Goal: Task Accomplishment & Management: Manage account settings

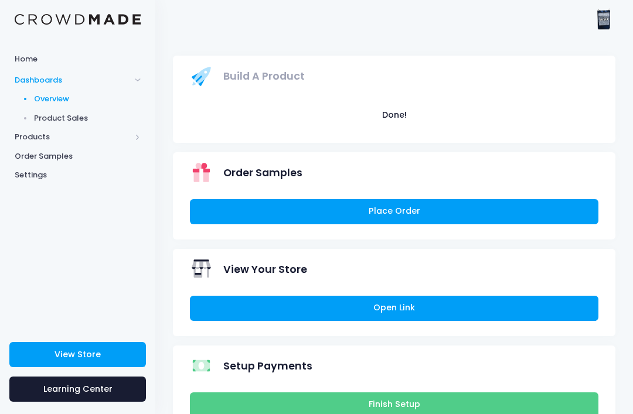
click at [26, 176] on span "Settings" at bounding box center [78, 175] width 126 height 12
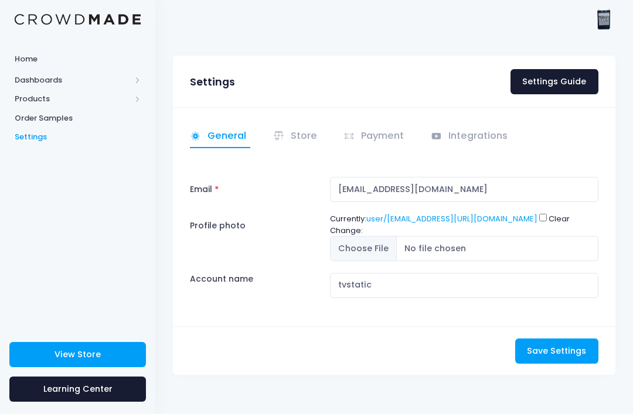
click at [604, 20] on img at bounding box center [603, 19] width 23 height 23
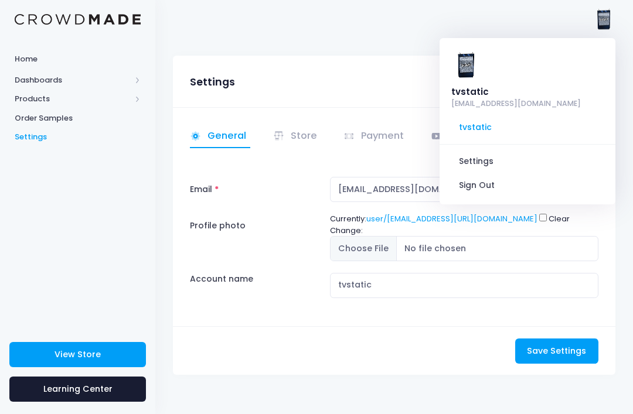
click at [486, 151] on link "Settings" at bounding box center [527, 162] width 157 height 22
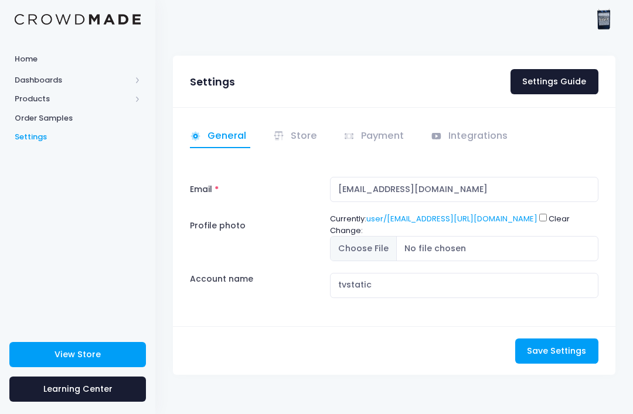
click at [471, 128] on link "Integrations" at bounding box center [471, 136] width 81 height 23
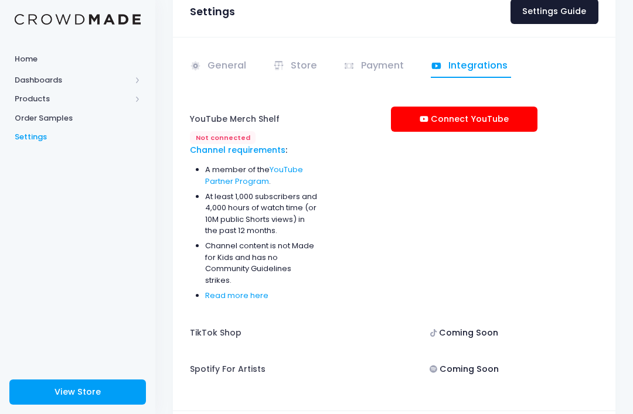
click at [385, 64] on link "Payment" at bounding box center [375, 66] width 64 height 23
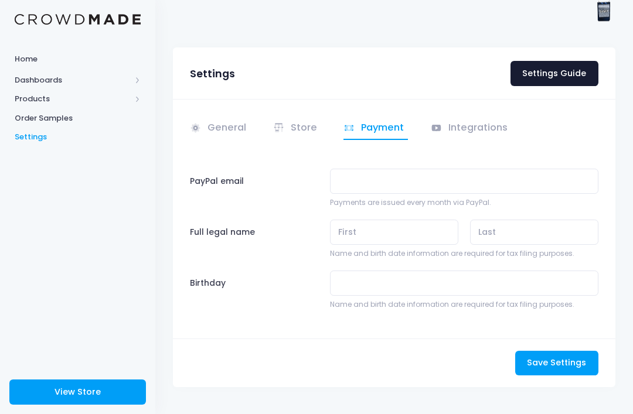
scroll to position [11, 0]
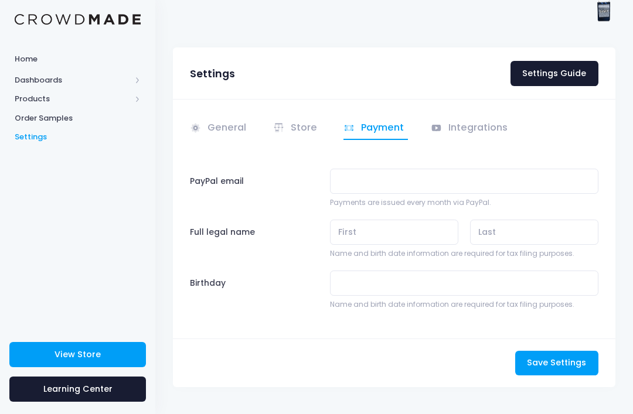
click at [307, 117] on link "Store" at bounding box center [297, 128] width 48 height 23
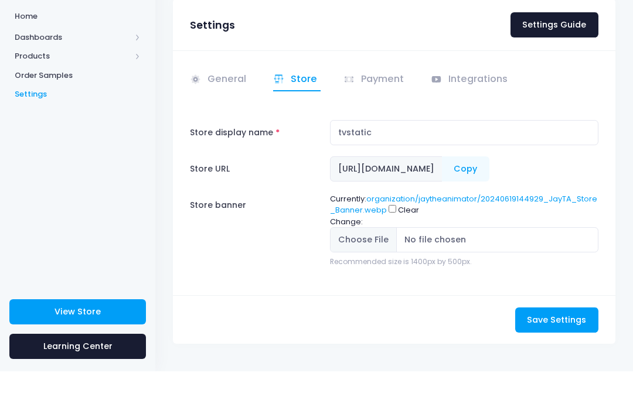
scroll to position [12, 0]
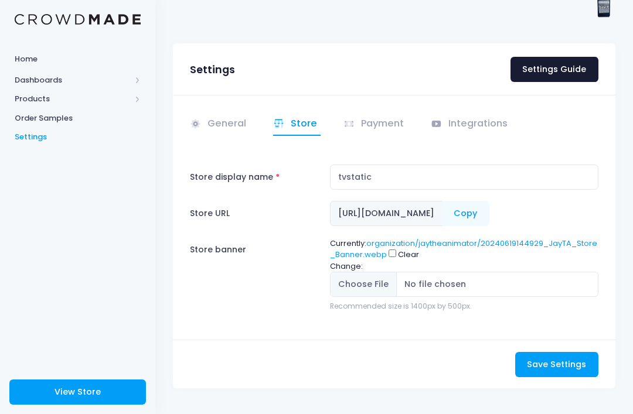
click at [233, 113] on link "General" at bounding box center [220, 124] width 60 height 23
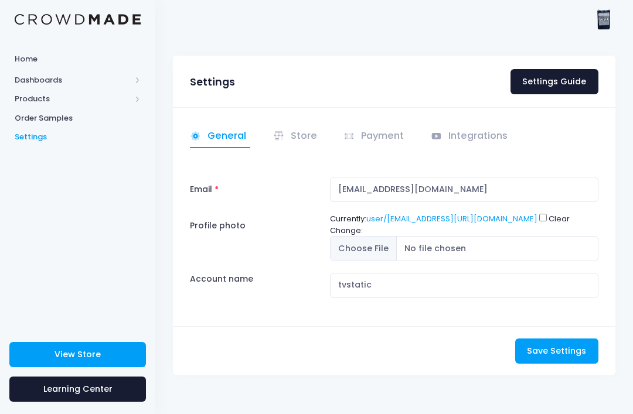
click at [602, 29] on img at bounding box center [603, 19] width 23 height 23
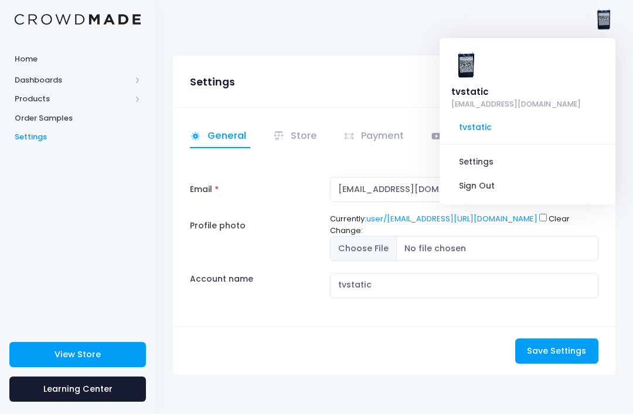
click at [614, 15] on img at bounding box center [603, 19] width 23 height 23
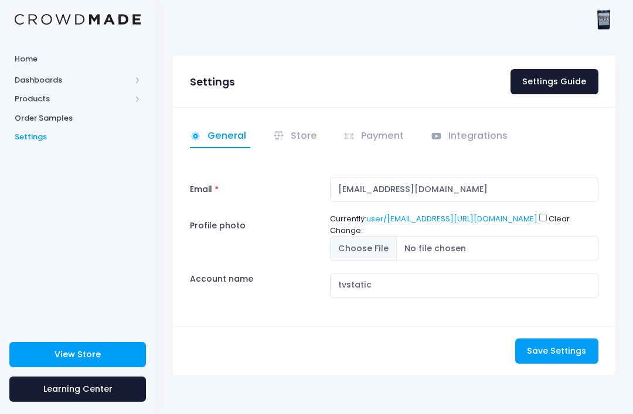
click at [602, 22] on img at bounding box center [603, 19] width 23 height 23
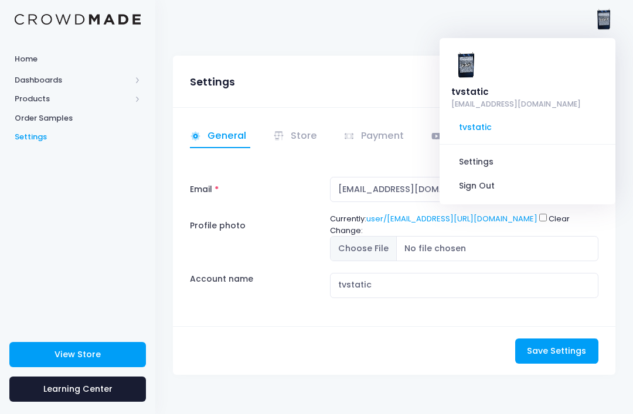
click at [21, 97] on span "Products" at bounding box center [73, 99] width 116 height 12
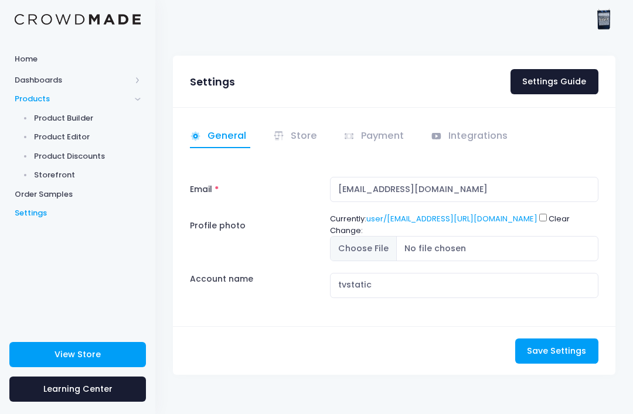
click at [21, 80] on span "Dashboards" at bounding box center [73, 80] width 116 height 12
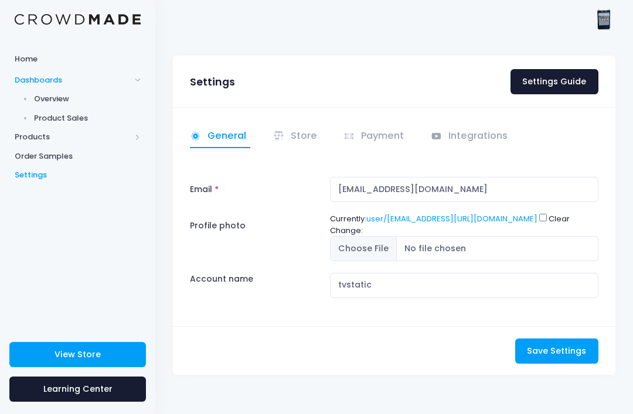
click at [25, 62] on span "Home" at bounding box center [78, 59] width 126 height 12
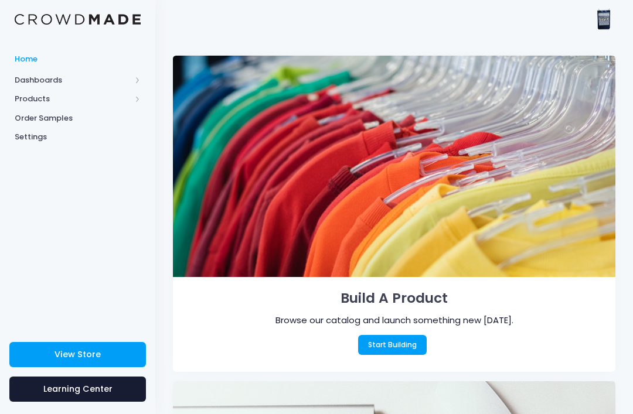
scroll to position [1, 0]
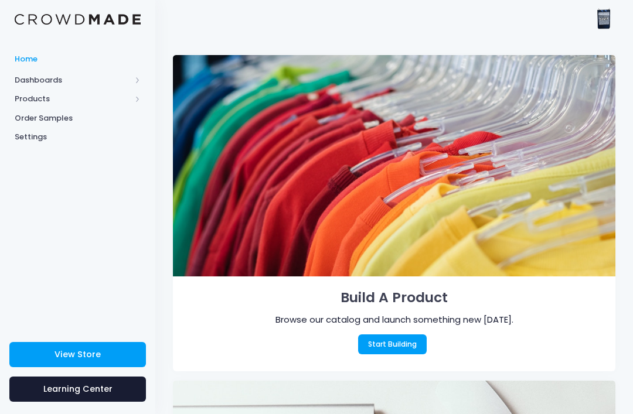
click at [18, 69] on link "Home" at bounding box center [77, 58] width 155 height 23
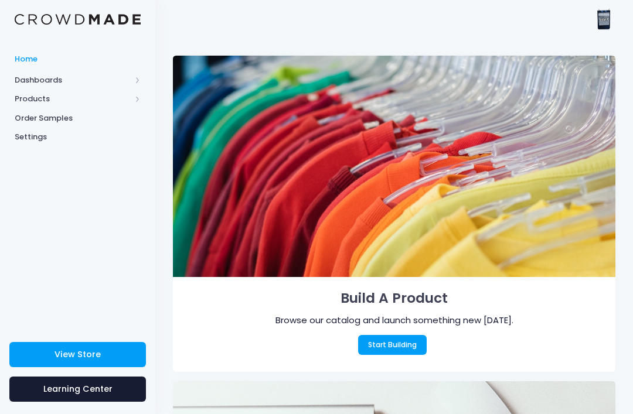
click at [13, 69] on link "Home" at bounding box center [77, 58] width 155 height 23
click at [28, 69] on link "Home" at bounding box center [77, 58] width 155 height 23
click at [31, 94] on span "Products" at bounding box center [73, 99] width 116 height 12
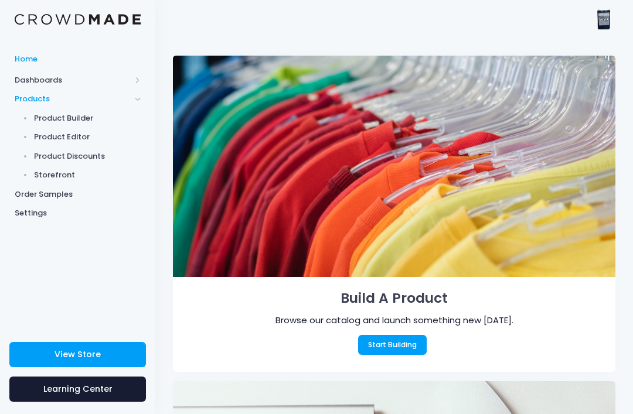
click at [59, 138] on span "Product Editor" at bounding box center [87, 137] width 107 height 12
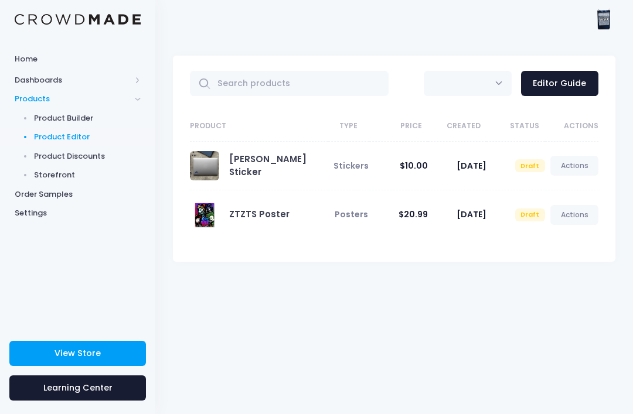
click at [241, 186] on td "[PERSON_NAME] Sticker" at bounding box center [259, 165] width 138 height 49
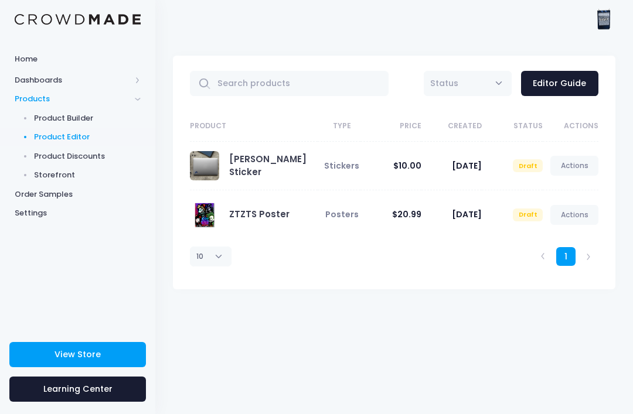
click at [229, 164] on link "[PERSON_NAME] Sticker" at bounding box center [267, 165] width 77 height 25
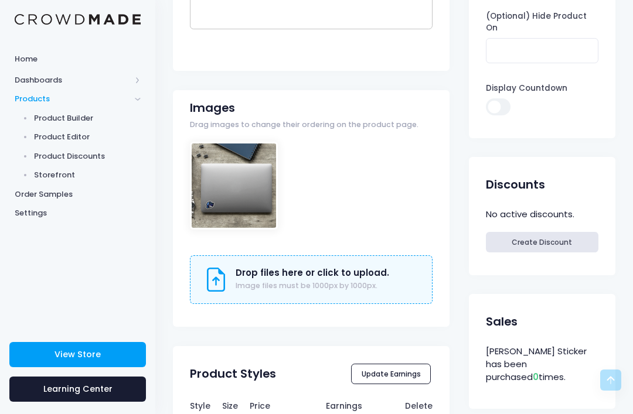
scroll to position [322, 0]
click at [248, 166] on div at bounding box center [234, 186] width 88 height 88
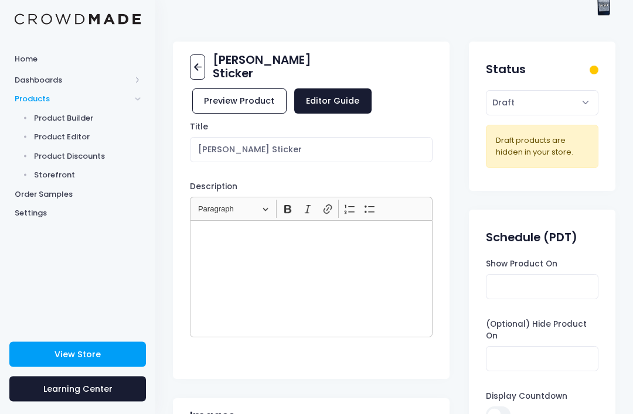
scroll to position [0, 0]
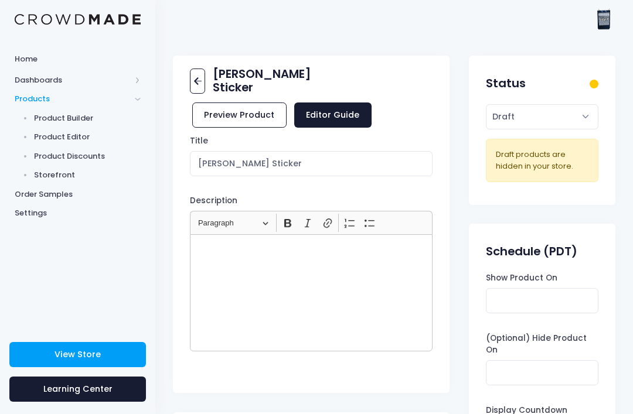
scroll to position [60, 0]
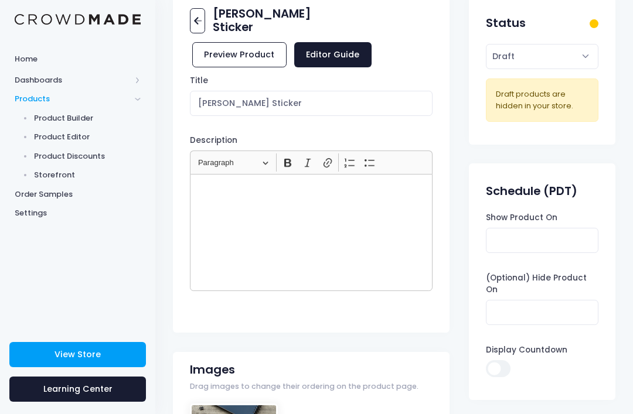
click at [23, 56] on span "Home" at bounding box center [78, 59] width 126 height 12
